Goal: Task Accomplishment & Management: Manage account settings

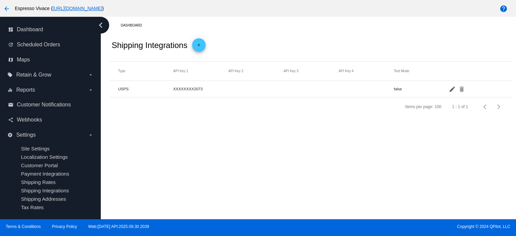
click at [451, 88] on mat-icon "edit" at bounding box center [453, 89] width 8 height 10
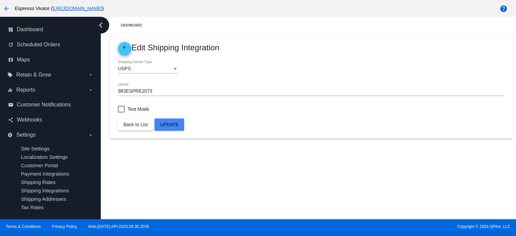
click at [196, 162] on div "Dashboard arrow_back Edit Shipping Integration USPS Shipping Carrier Type 983ES…" at bounding box center [308, 118] width 415 height 203
click at [139, 127] on span "Back to List" at bounding box center [135, 124] width 24 height 5
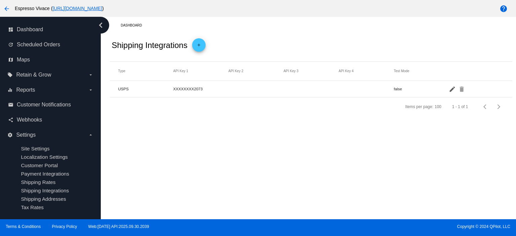
click at [451, 90] on mat-icon "edit" at bounding box center [453, 89] width 8 height 10
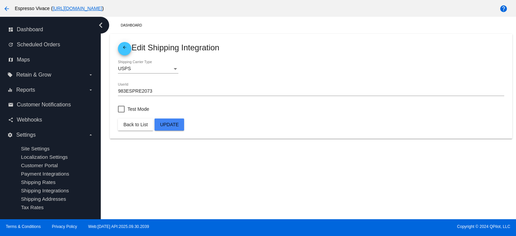
click at [176, 69] on div "Shipping Carrier Type" at bounding box center [175, 69] width 3 height 2
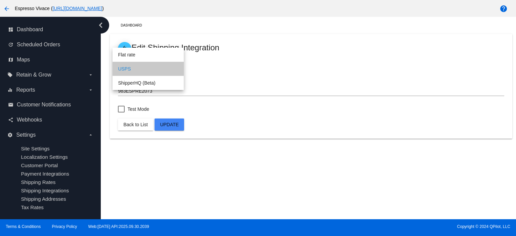
click at [175, 70] on span "USPS" at bounding box center [148, 69] width 60 height 14
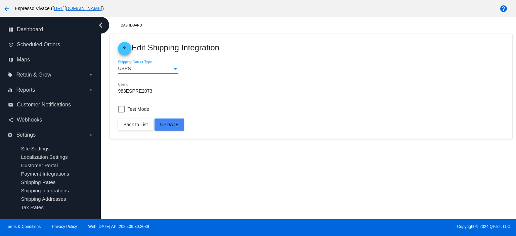
click at [281, 168] on div "Dashboard arrow_back Edit Shipping Integration USPS Shipping Carrier Type 983ES…" at bounding box center [308, 118] width 415 height 203
click at [203, 174] on div "Dashboard arrow_back Edit Shipping Integration USPS Shipping Carrier Type 983ES…" at bounding box center [308, 118] width 415 height 203
click at [122, 49] on mat-icon "arrow_back" at bounding box center [125, 49] width 8 height 8
